Goal: Transaction & Acquisition: Purchase product/service

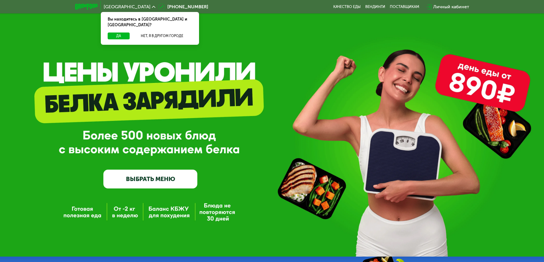
click at [163, 184] on link "ВЫБРАТЬ МЕНЮ" at bounding box center [150, 179] width 94 height 19
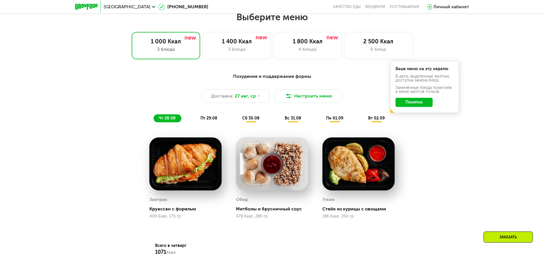
scroll to position [280, 0]
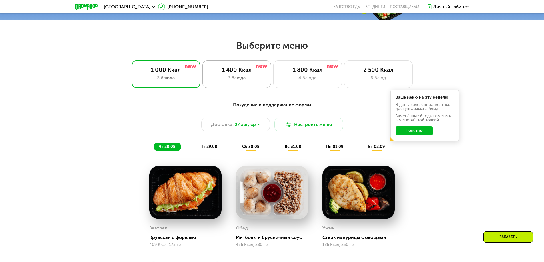
click at [243, 73] on div "1 400 Ккал" at bounding box center [236, 70] width 57 height 7
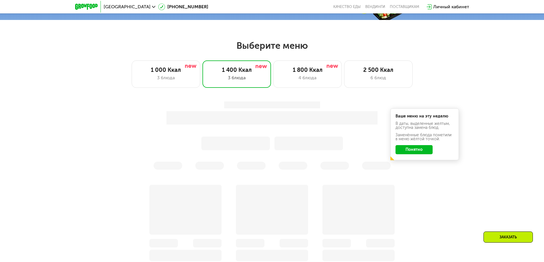
click at [414, 154] on button "Понятно" at bounding box center [413, 149] width 37 height 9
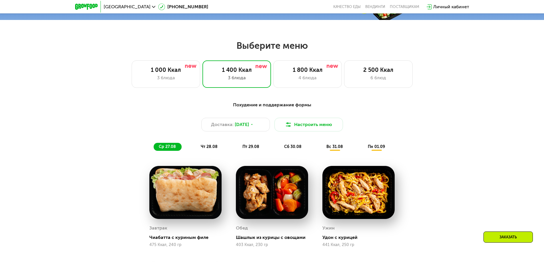
scroll to position [308, 0]
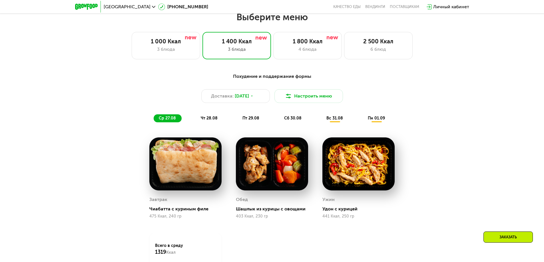
click at [209, 120] on span "чт 28.08" at bounding box center [209, 118] width 17 height 5
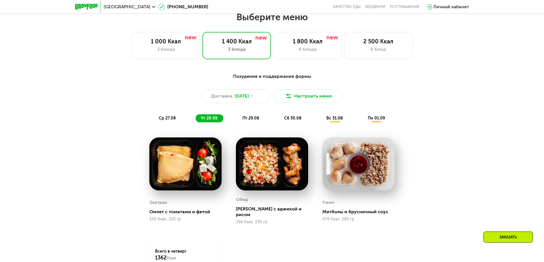
click at [250, 121] on span "пт 29.08" at bounding box center [250, 118] width 17 height 5
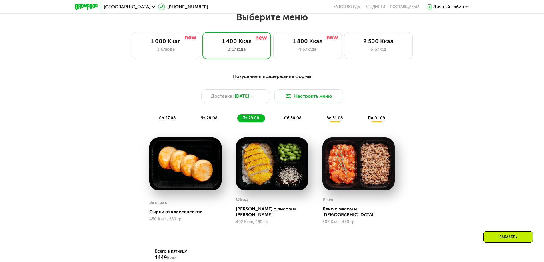
click at [287, 121] on span "сб 30.08" at bounding box center [292, 118] width 17 height 5
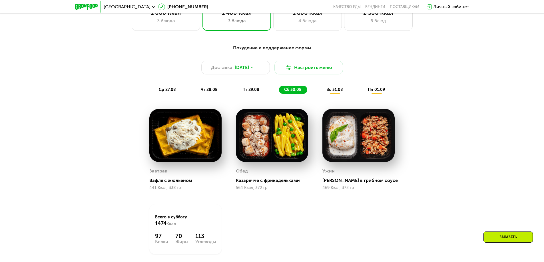
scroll to position [280, 0]
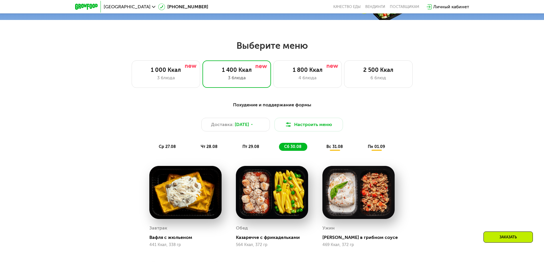
click at [335, 149] on span "вс 31.08" at bounding box center [334, 146] width 17 height 5
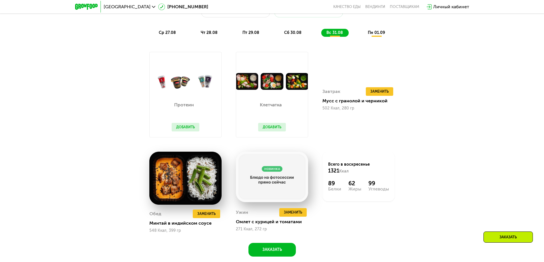
scroll to position [337, 0]
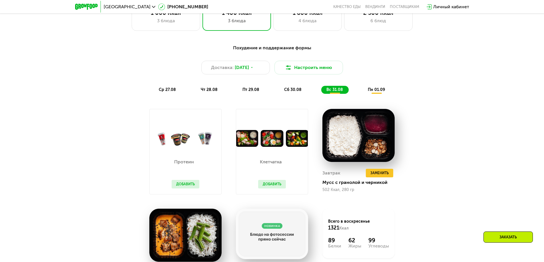
click at [382, 92] on span "пн 01.09" at bounding box center [376, 89] width 17 height 5
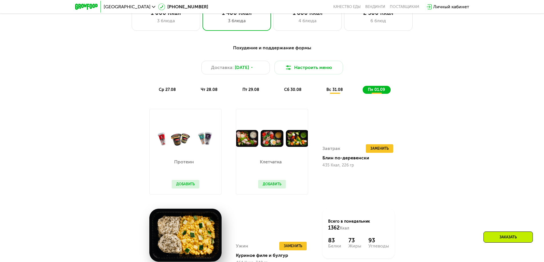
scroll to position [223, 0]
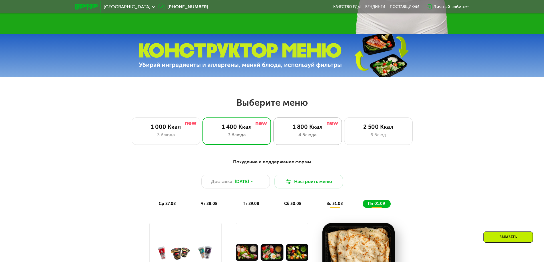
click at [303, 134] on div "4 блюда" at bounding box center [307, 135] width 57 height 7
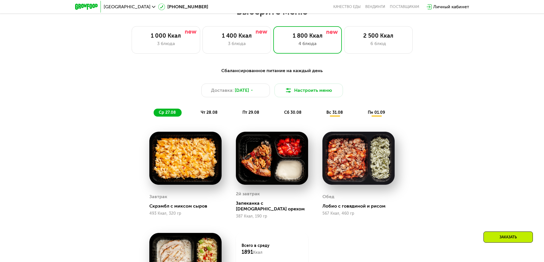
scroll to position [200, 0]
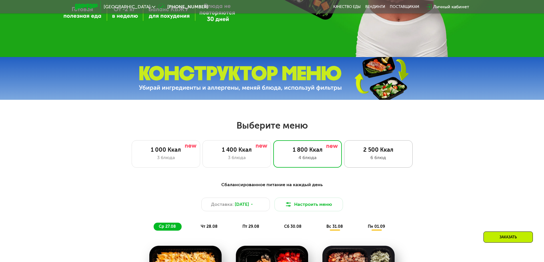
click at [386, 152] on div "2 500 Ккал" at bounding box center [378, 149] width 57 height 7
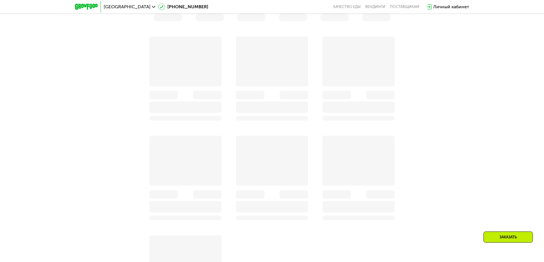
scroll to position [285, 0]
